Goal: Browse casually

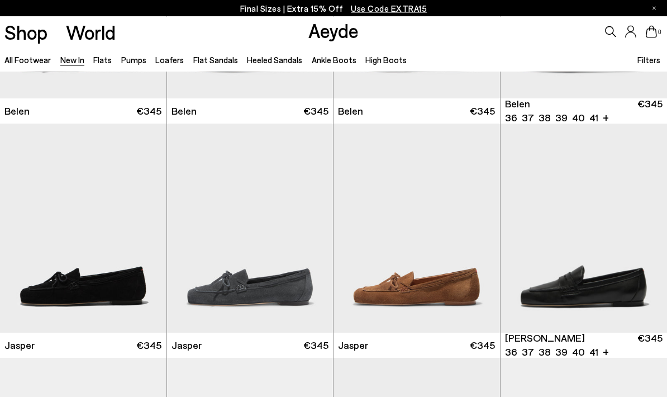
scroll to position [184, 0]
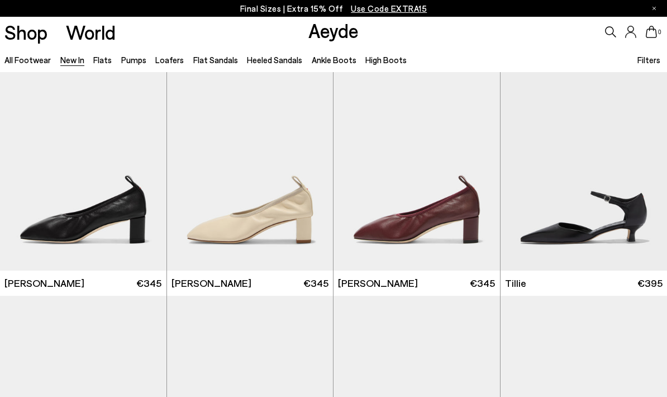
scroll to position [1731, 0]
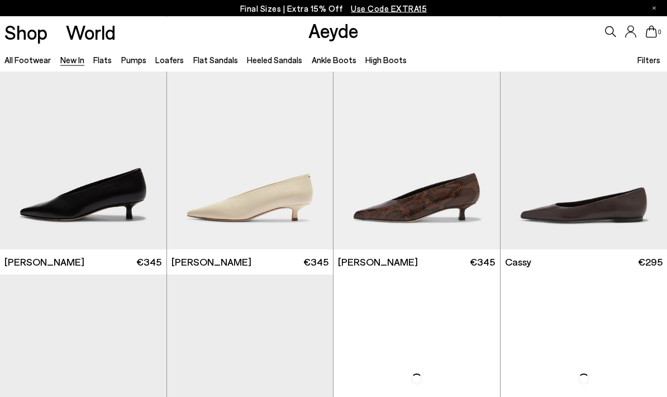
scroll to position [3547, 0]
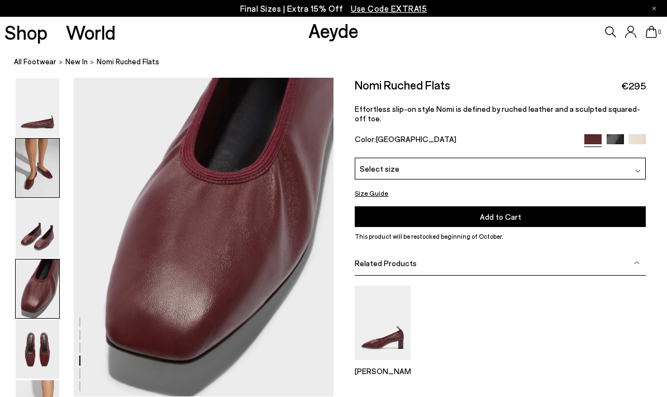
click at [29, 165] on img at bounding box center [38, 168] width 44 height 59
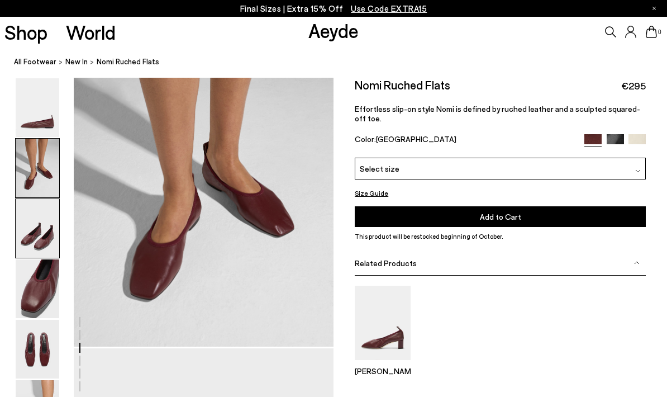
scroll to position [349, 0]
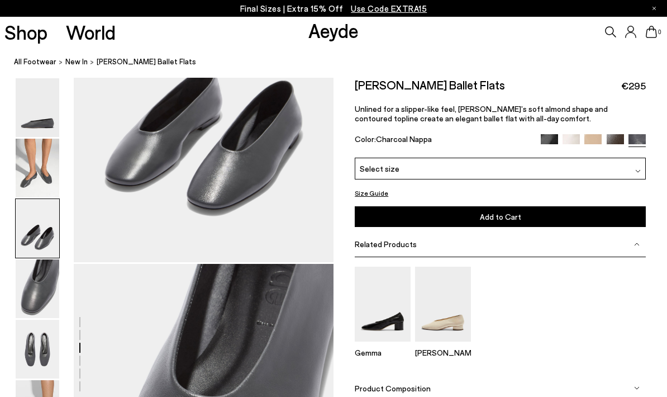
scroll to position [846, 0]
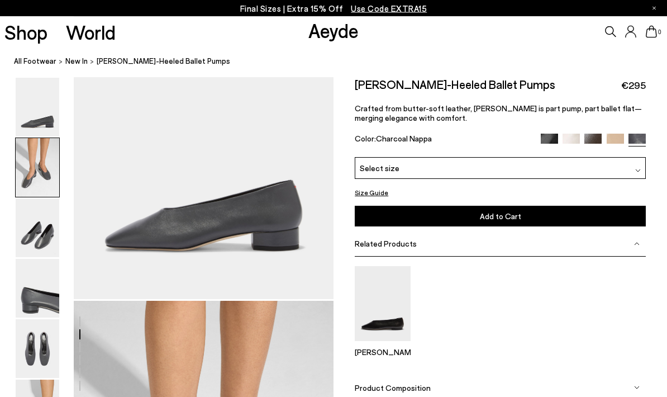
scroll to position [349, 0]
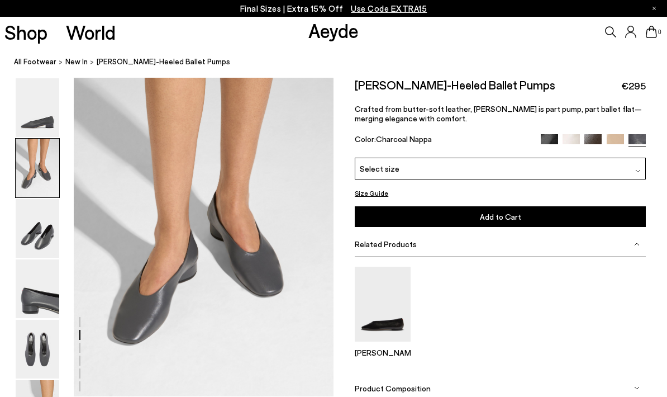
click at [593, 143] on img at bounding box center [593, 142] width 17 height 17
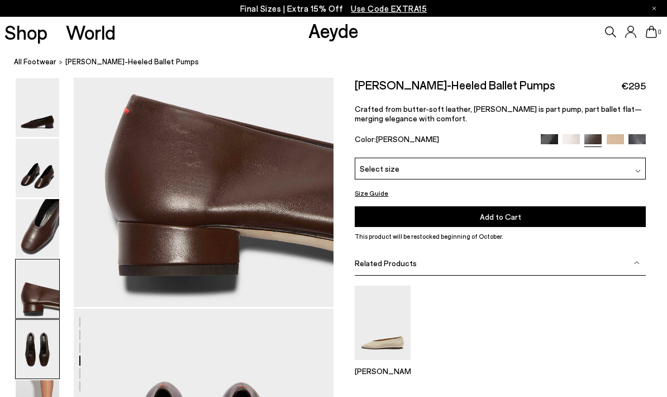
click at [29, 197] on div at bounding box center [37, 168] width 45 height 60
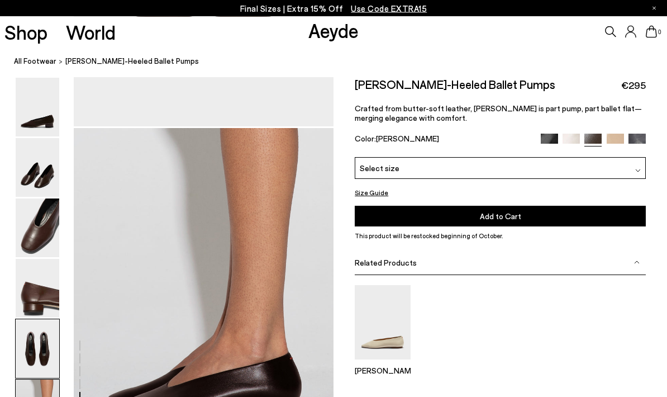
click at [34, 312] on img at bounding box center [38, 288] width 44 height 59
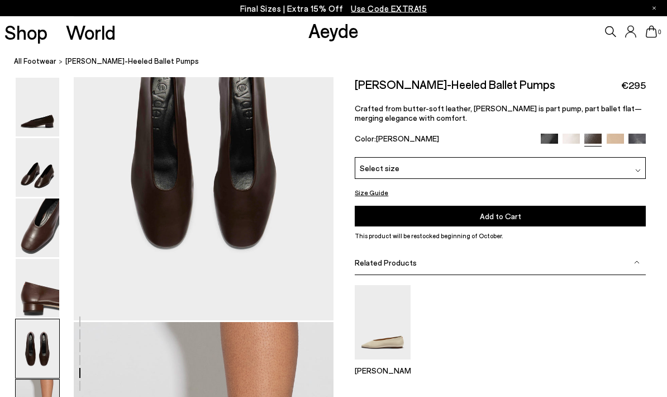
scroll to position [1451, 0]
